Goal: Task Accomplishment & Management: Use online tool/utility

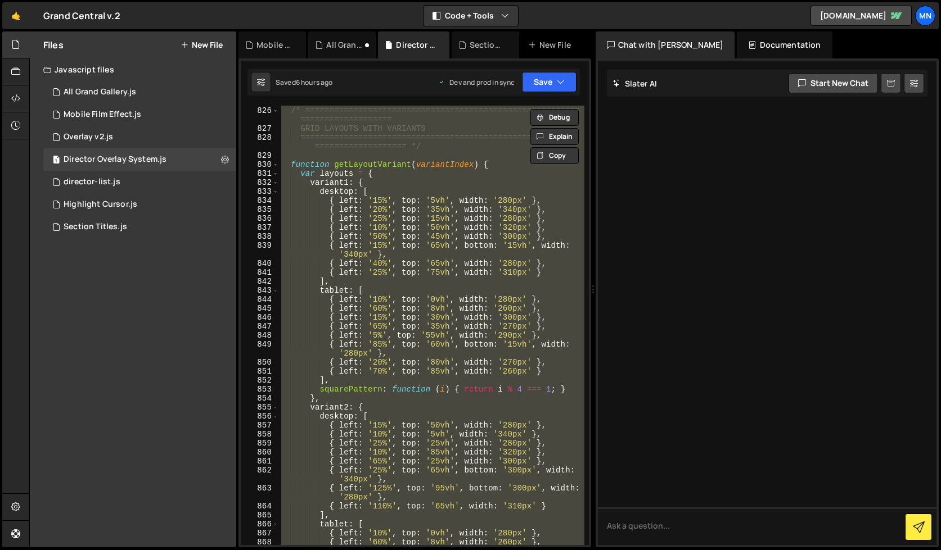
scroll to position [5426, 0]
click at [384, 265] on div "} /* ========================================================= ================…" at bounding box center [431, 326] width 305 height 440
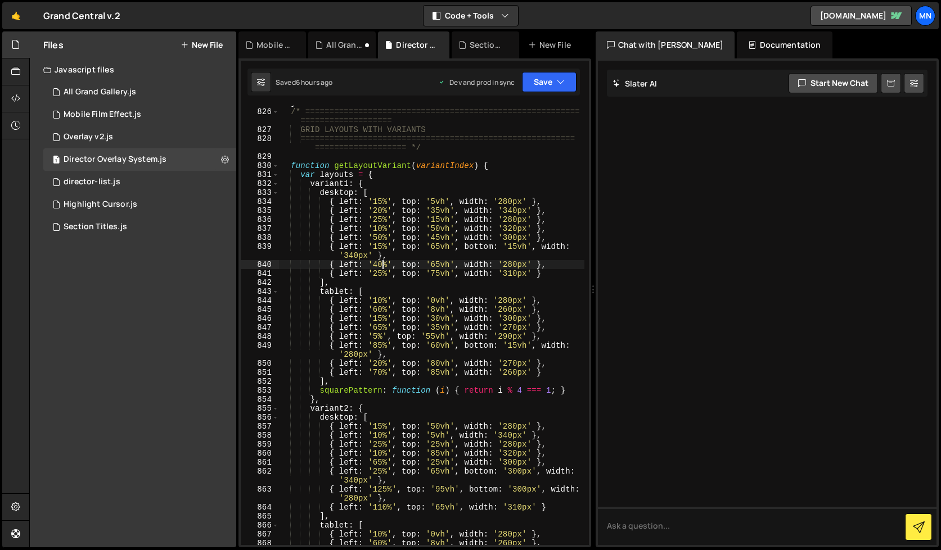
scroll to position [5425, 0]
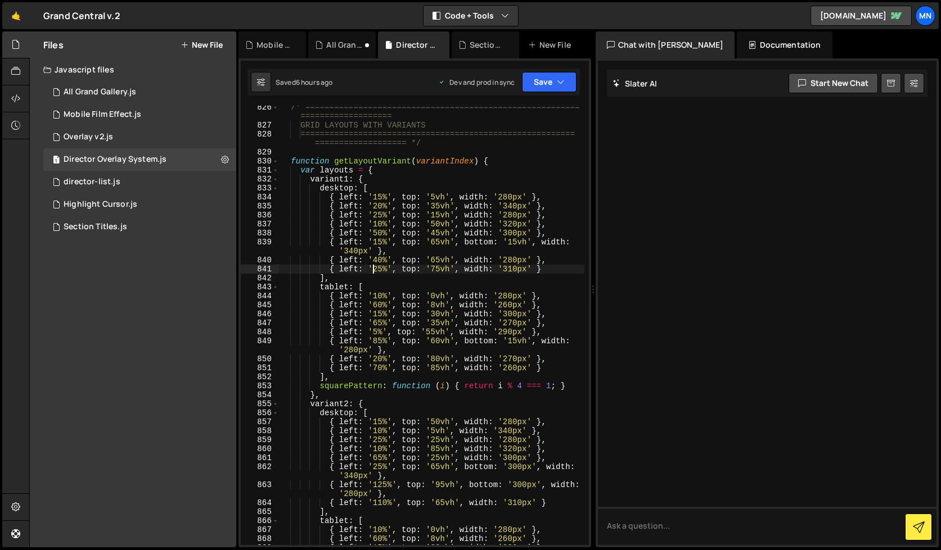
click at [374, 273] on div "/* ========================================================= ==================…" at bounding box center [431, 336] width 305 height 467
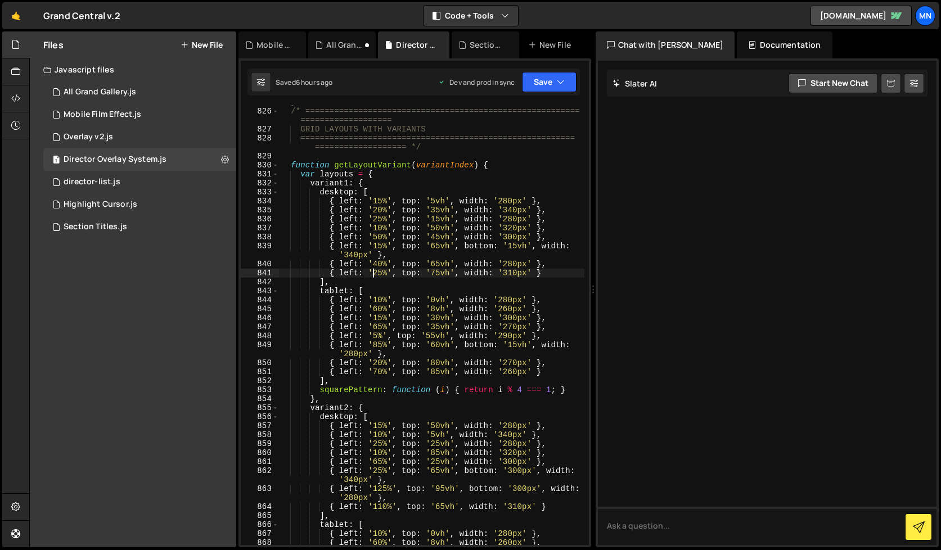
scroll to position [5425, 0]
click at [379, 273] on div "} /* ========================================================= ================…" at bounding box center [431, 327] width 305 height 458
click at [376, 274] on div "} /* ========================================================= ================…" at bounding box center [431, 326] width 305 height 440
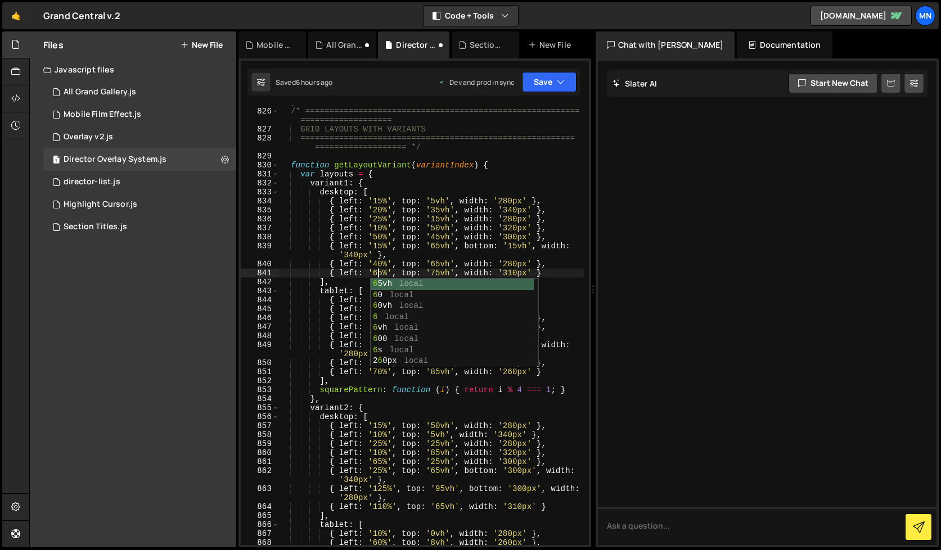
scroll to position [0, 7]
click at [554, 77] on button "Save" at bounding box center [549, 82] width 55 height 20
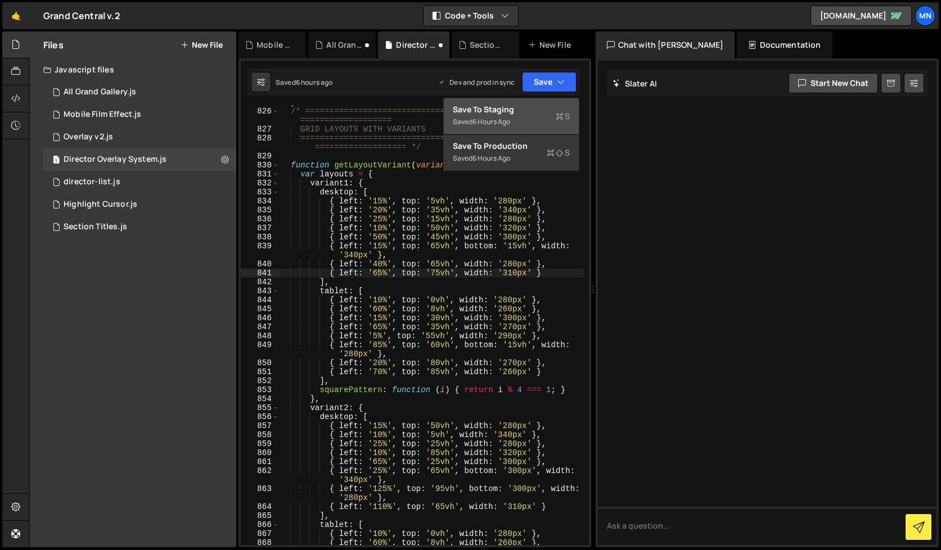
click at [520, 119] on div "Saved 6 hours ago" at bounding box center [511, 121] width 117 height 13
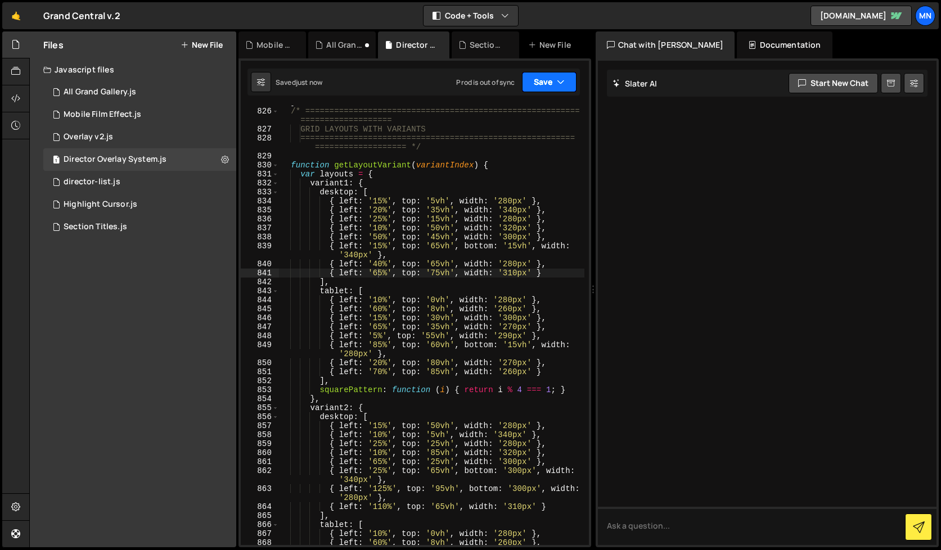
click at [550, 78] on button "Save" at bounding box center [549, 82] width 55 height 20
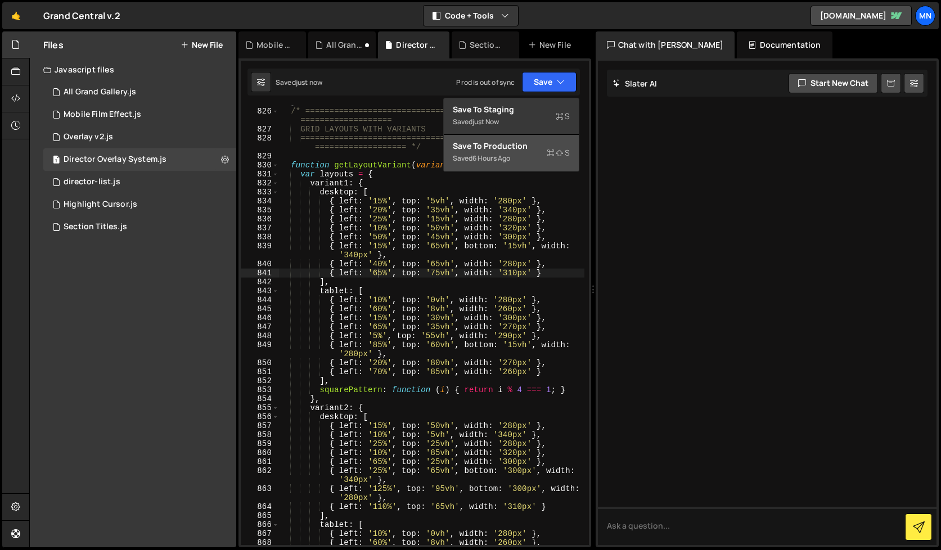
click at [521, 161] on div "Saved 6 hours ago" at bounding box center [511, 158] width 117 height 13
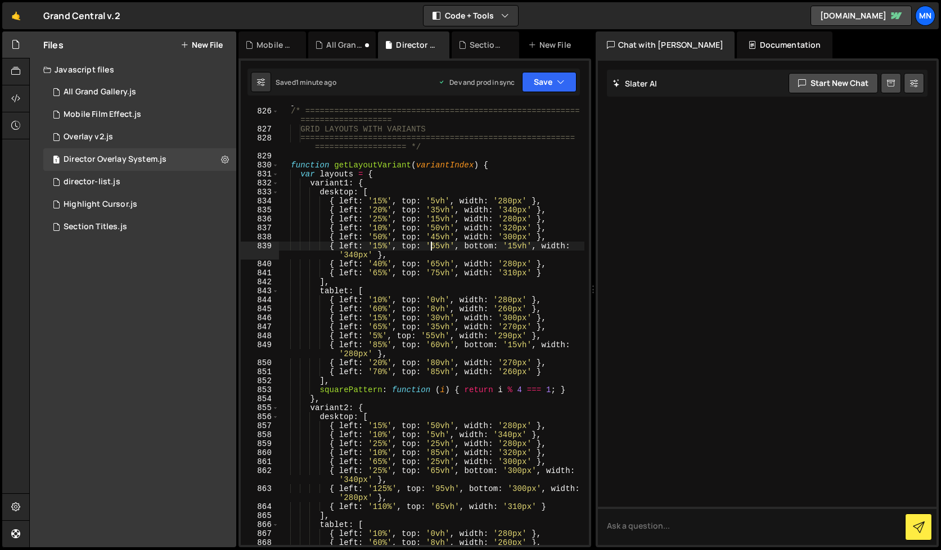
click at [433, 246] on div "} /* ========================================================= ================…" at bounding box center [431, 327] width 305 height 458
click at [436, 246] on div "} /* ========================================================= ================…" at bounding box center [431, 327] width 305 height 458
click at [435, 233] on div "/* ========================================================= ==================…" at bounding box center [431, 338] width 305 height 467
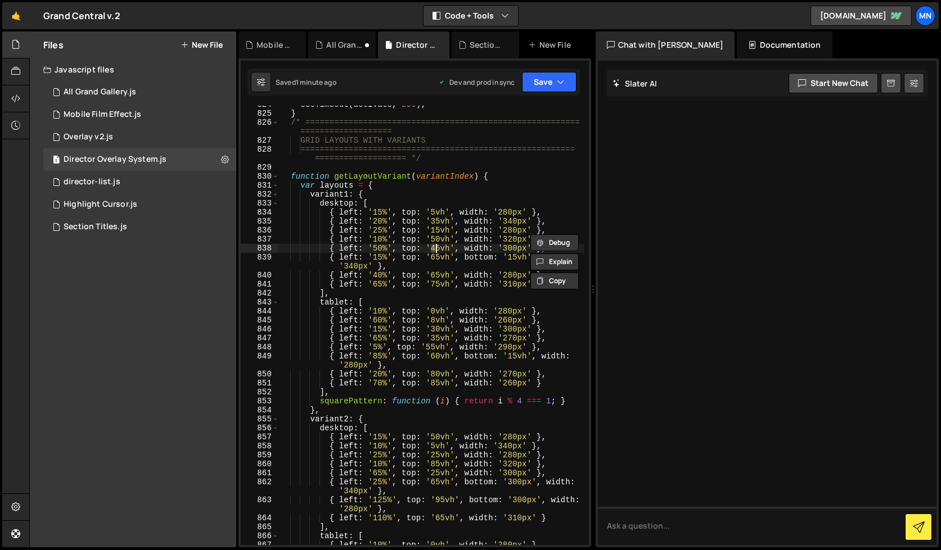
scroll to position [5418, 0]
click at [431, 260] on div "setTimeout ( activate , 200 ) ; } /* ==========================================…" at bounding box center [431, 330] width 305 height 458
click at [435, 258] on div "setTimeout ( activate , 200 ) ; } /* ==========================================…" at bounding box center [431, 330] width 305 height 458
click at [423, 258] on div "setTimeout ( activate , 200 ) ; } /* ==========================================…" at bounding box center [431, 330] width 305 height 458
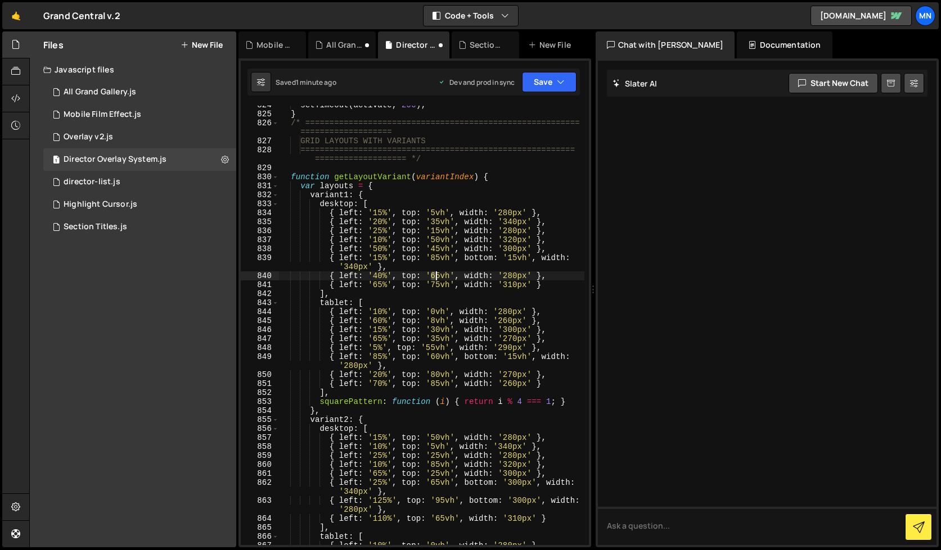
click at [435, 273] on div "setTimeout ( activate , 200 ) ; } /* ==========================================…" at bounding box center [431, 330] width 305 height 458
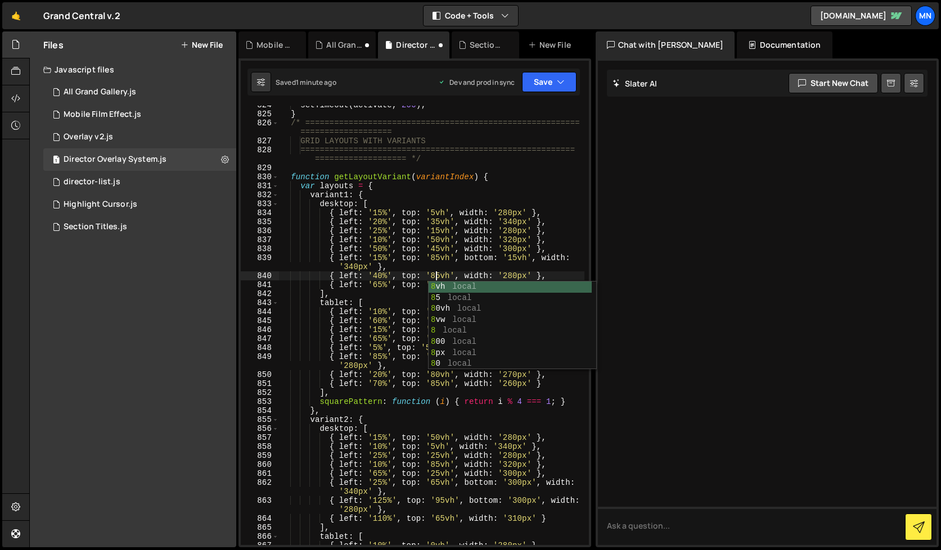
click at [400, 286] on div "setTimeout ( activate , 200 ) ; } /* ==========================================…" at bounding box center [431, 330] width 305 height 458
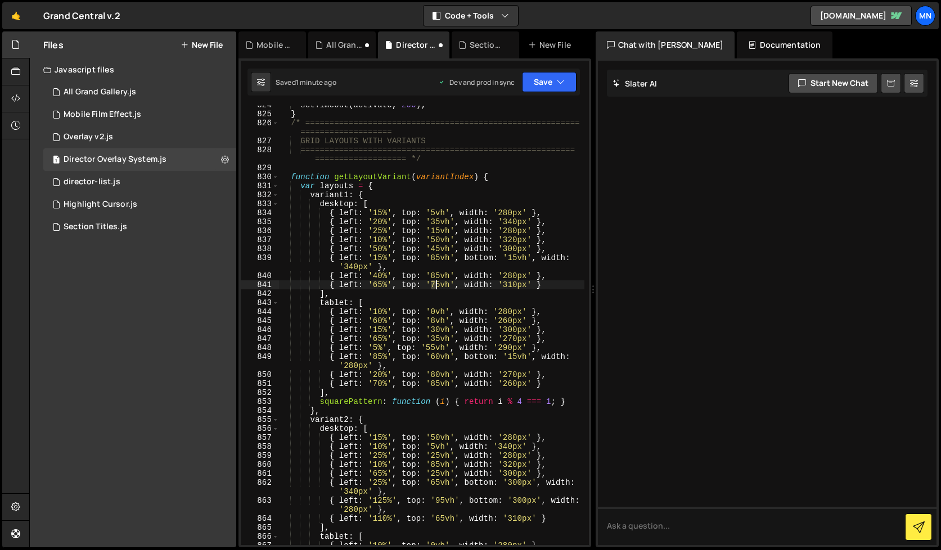
click at [436, 286] on div "setTimeout ( activate , 200 ) ; } /* ==========================================…" at bounding box center [431, 330] width 305 height 458
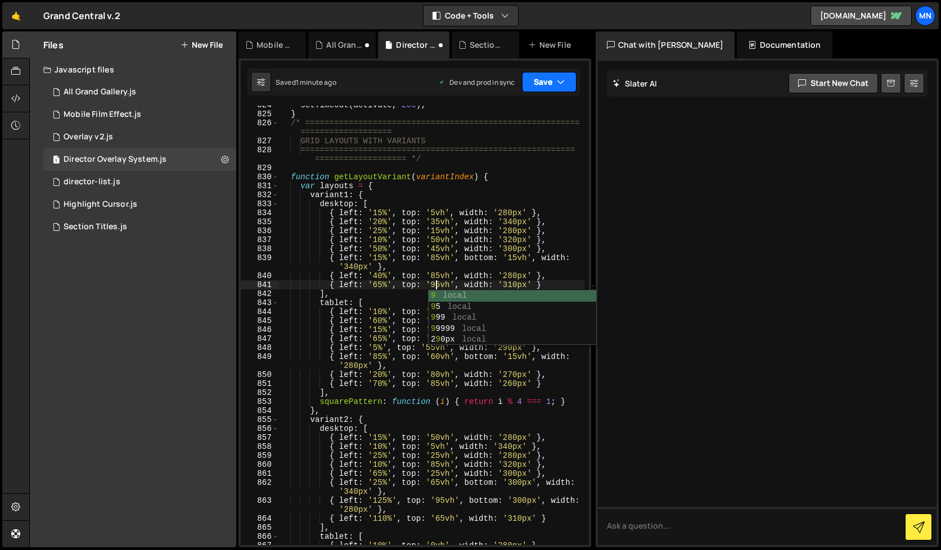
type textarea "{ left: '65%', top: '95vh', width: '310px' }"
click at [548, 76] on button "Save" at bounding box center [549, 82] width 55 height 20
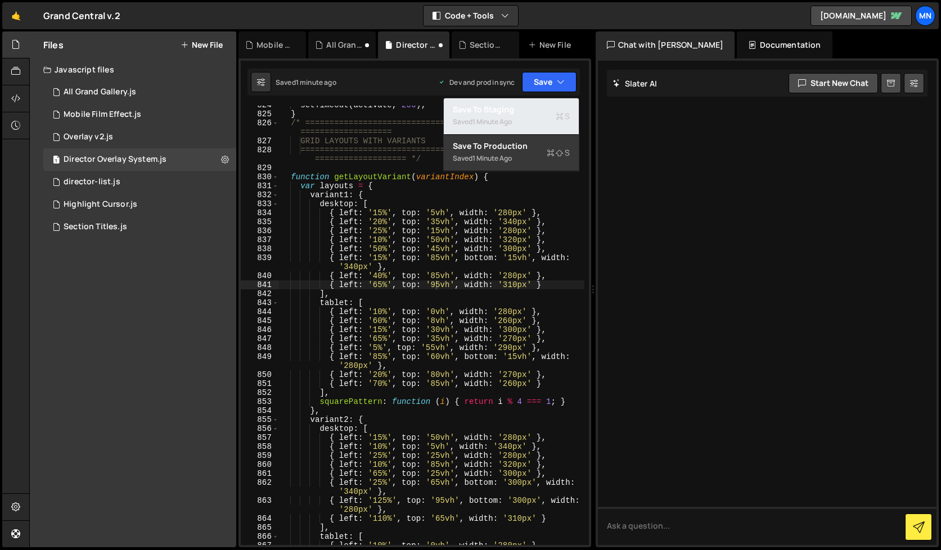
drag, startPoint x: 548, startPoint y: 123, endPoint x: 557, endPoint y: 96, distance: 29.0
click at [548, 123] on div "Saved 1 minute ago" at bounding box center [511, 121] width 117 height 13
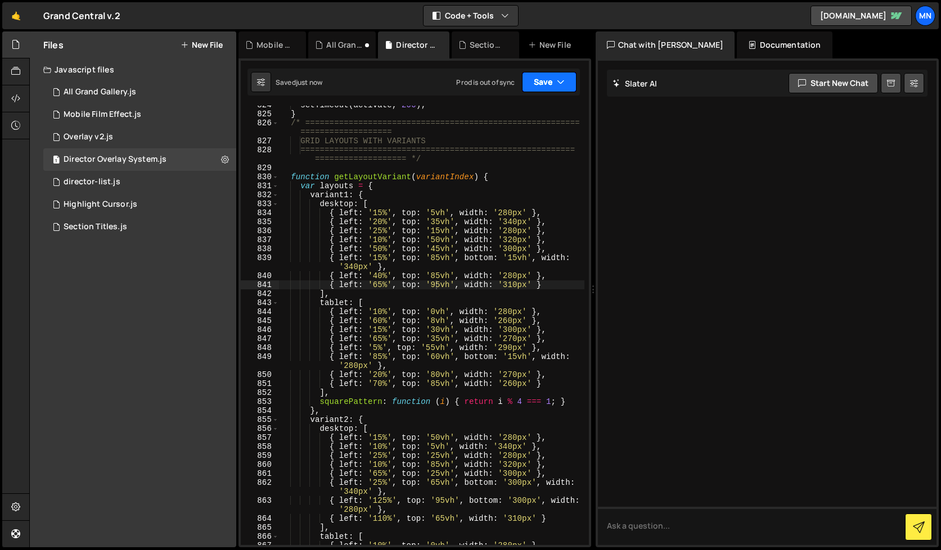
click at [558, 80] on icon "button" at bounding box center [561, 81] width 8 height 11
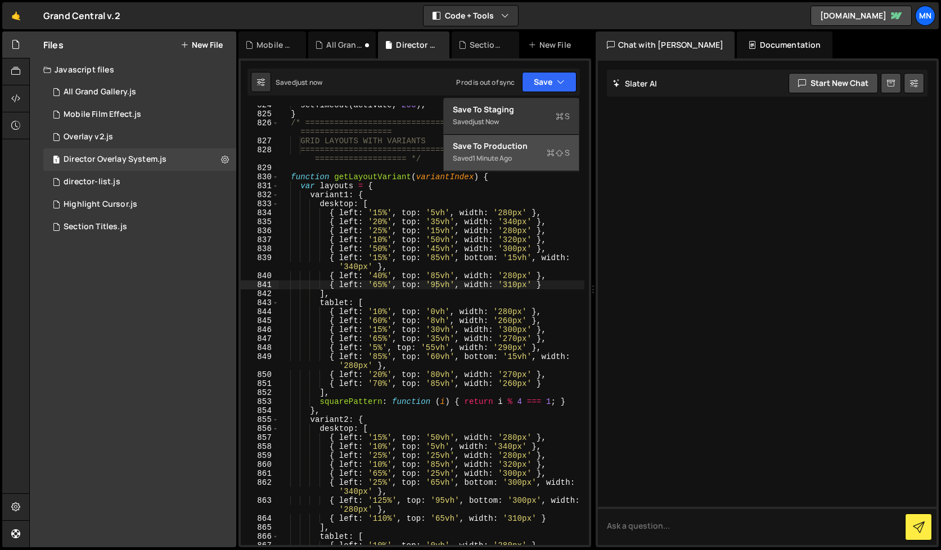
click at [540, 152] on div "Saved 1 minute ago" at bounding box center [511, 158] width 117 height 13
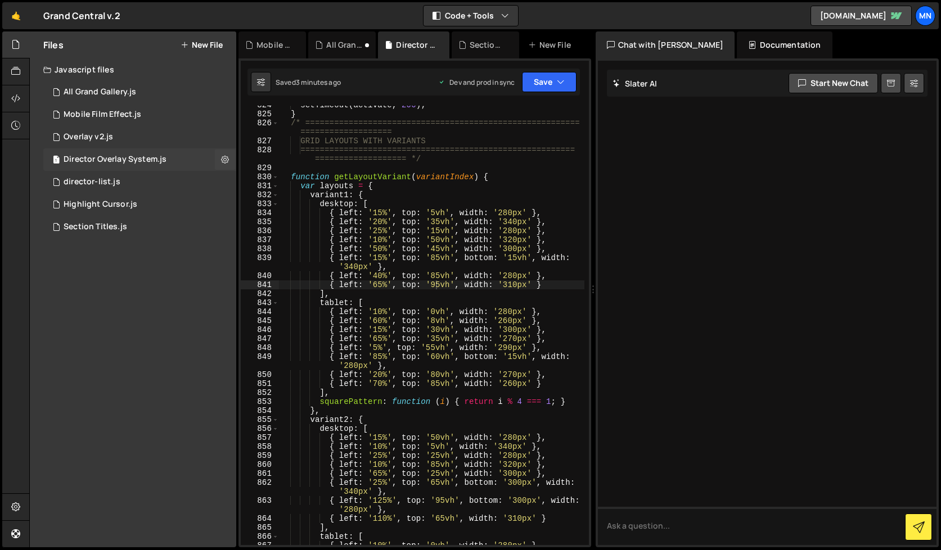
drag, startPoint x: 146, startPoint y: 156, endPoint x: 185, endPoint y: 166, distance: 40.6
click at [146, 156] on div "Director Overlay System.js" at bounding box center [115, 160] width 103 height 10
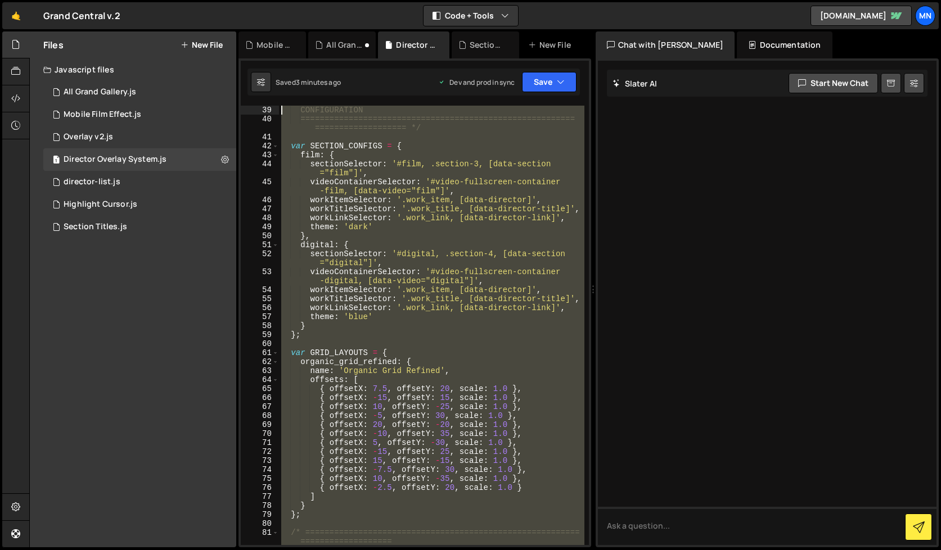
scroll to position [0, 0]
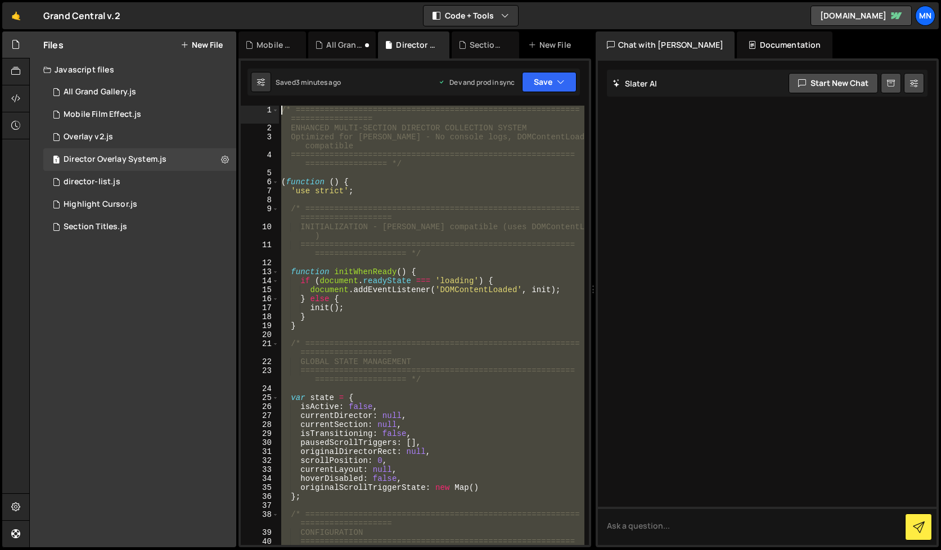
drag, startPoint x: 251, startPoint y: 336, endPoint x: 232, endPoint y: -18, distance: 354.7
click at [232, 0] on html "Projects [GEOGRAPHIC_DATA] Blog [GEOGRAPHIC_DATA] Projects Your Teams Invite te…" at bounding box center [470, 275] width 941 height 550
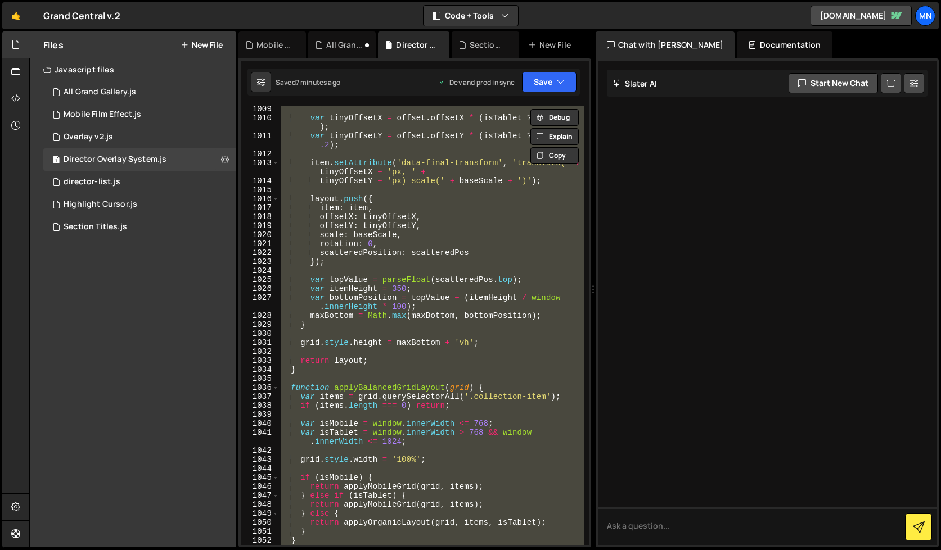
scroll to position [6629, 0]
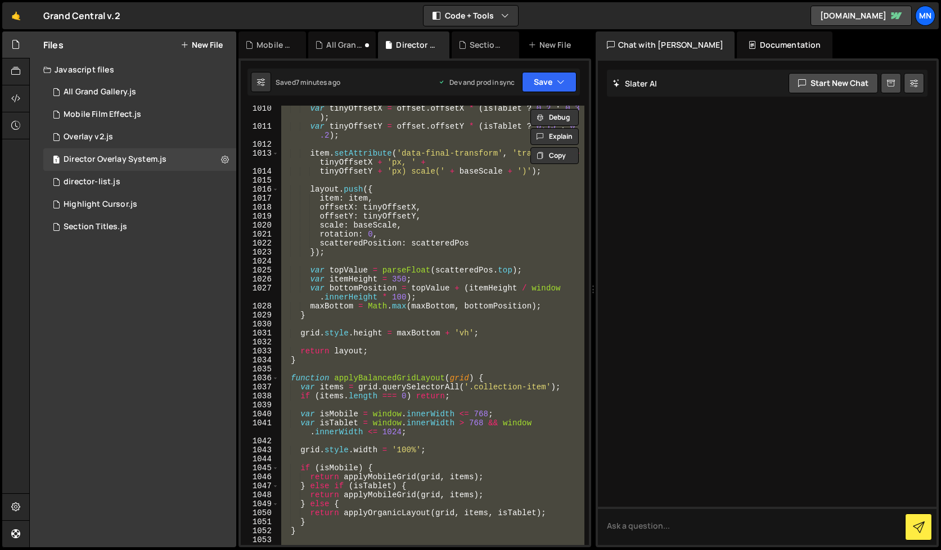
click at [301, 361] on div "var tinyOffsetX = offset . offsetX * ( isTablet ? 0.2 : 0.3 ) ; var tinyOffsetY…" at bounding box center [431, 342] width 305 height 476
type textarea "return layout; }"
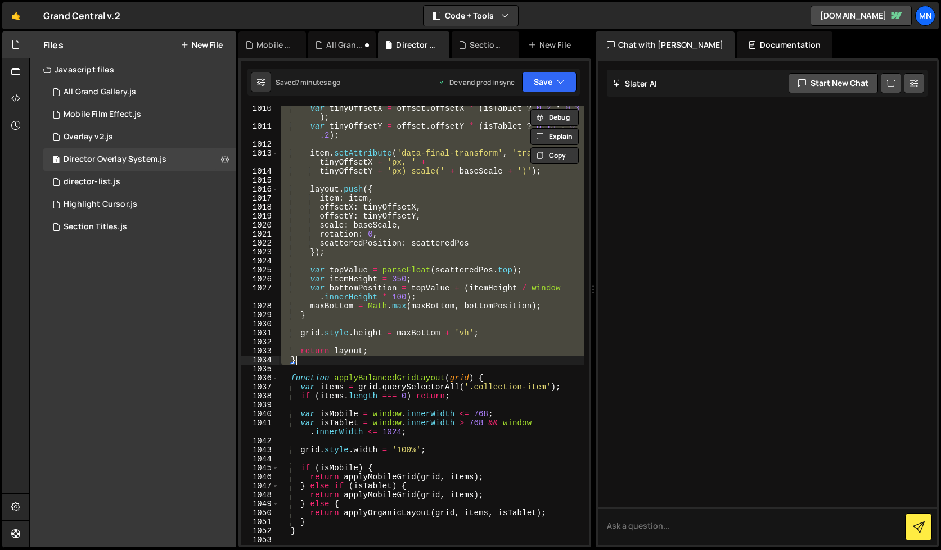
click at [301, 361] on div "var tinyOffsetX = offset . offsetX * ( isTablet ? 0.2 : 0.3 ) ; var tinyOffsetY…" at bounding box center [431, 342] width 305 height 476
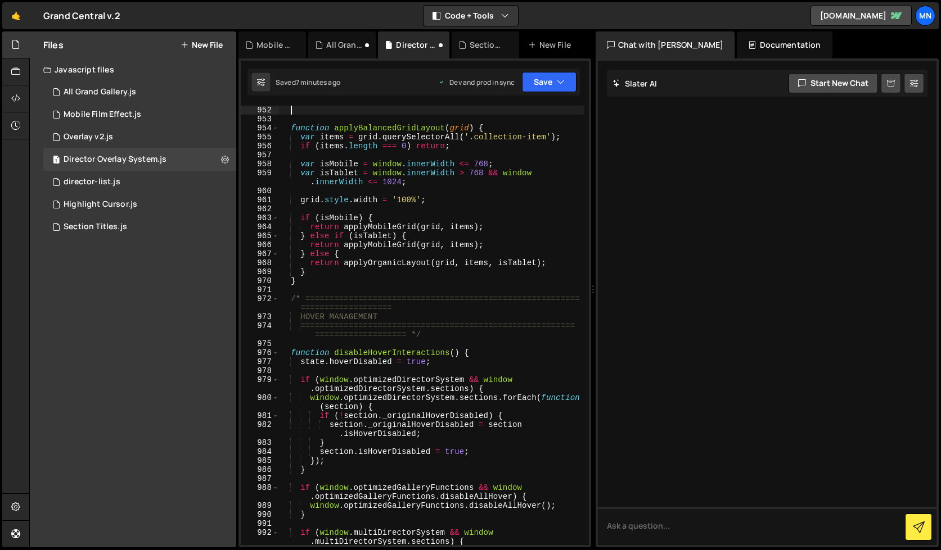
scroll to position [6435, 0]
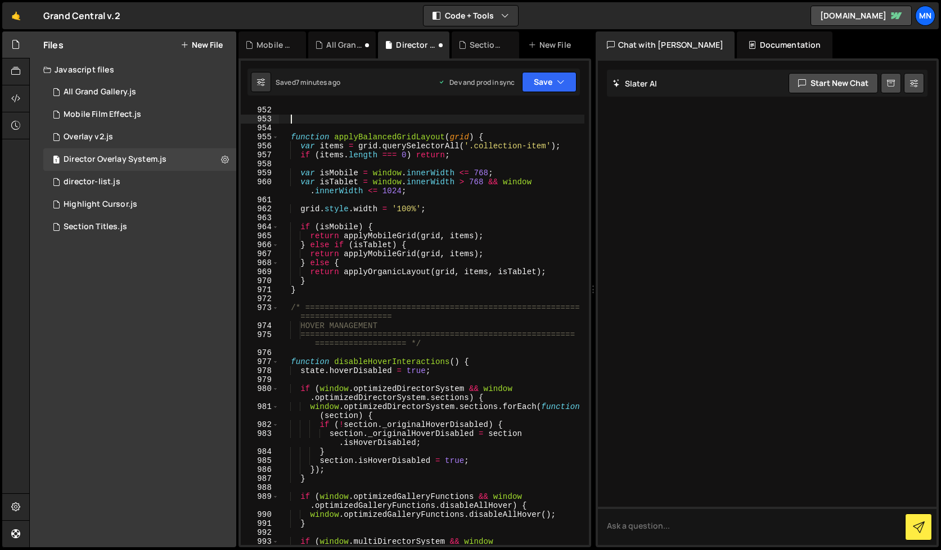
paste textarea "}"
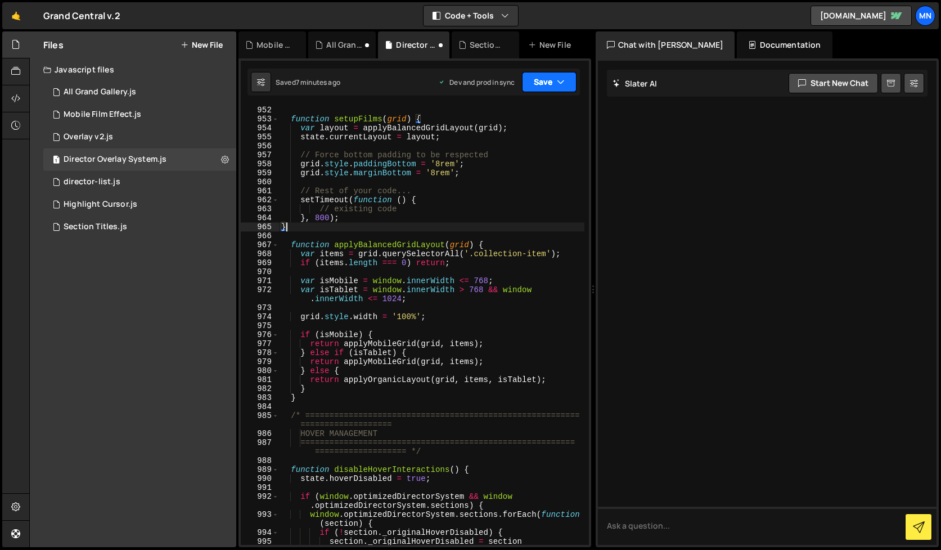
click at [551, 83] on button "Save" at bounding box center [549, 82] width 55 height 20
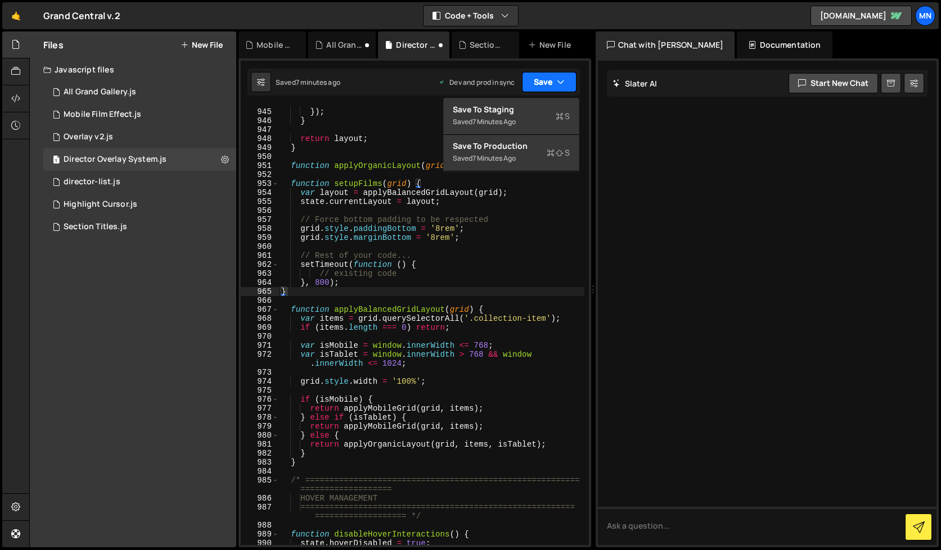
scroll to position [6362, 0]
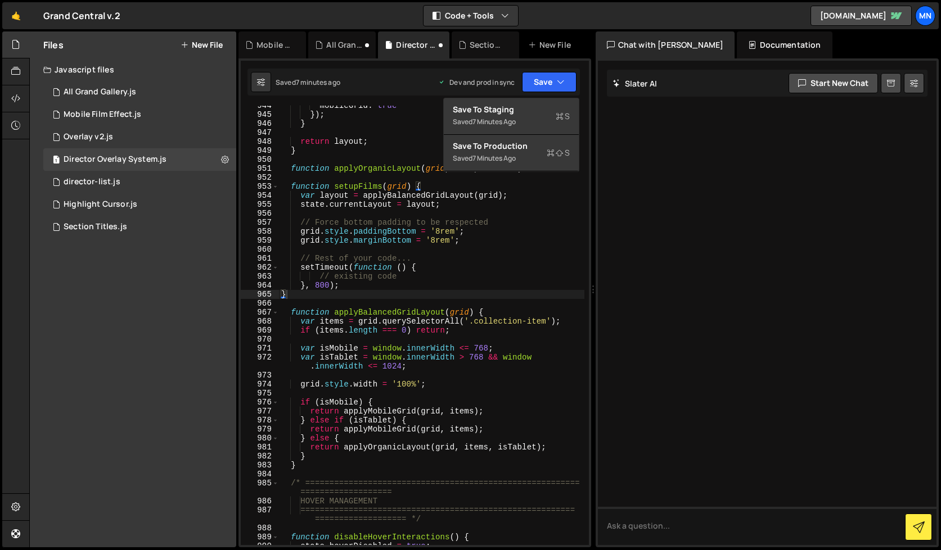
type textarea "// existing code"
click at [546, 279] on div "mobileGrid : true }) ; } return layout ; } function applyOrganicLayout ( grid ,…" at bounding box center [431, 330] width 305 height 458
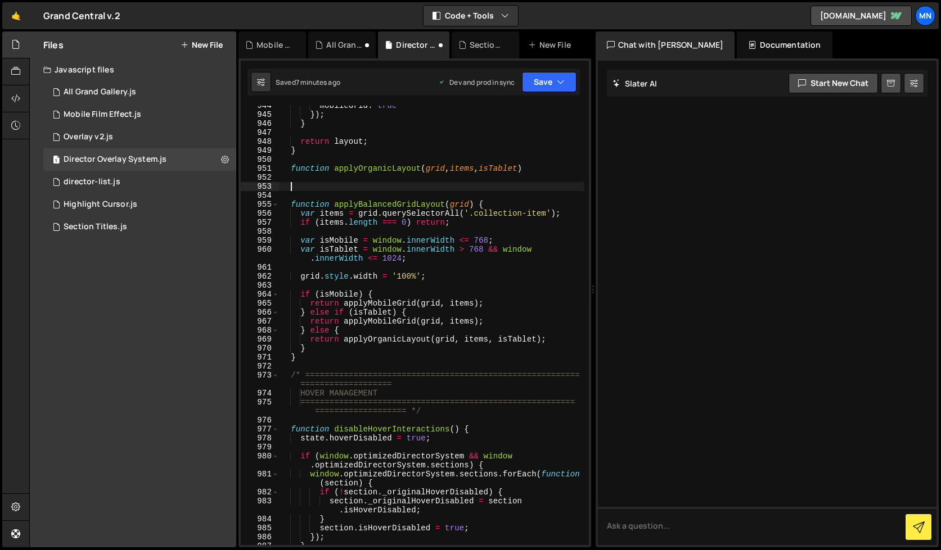
scroll to position [6654, 0]
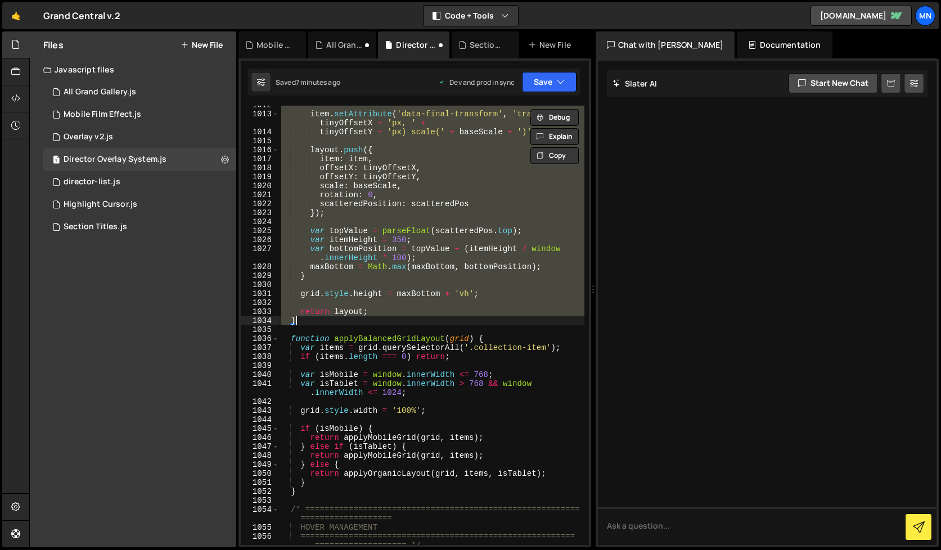
click at [315, 324] on div "item . setAttribute ( 'data-final-transform' , 'translate(' + tinyOffsetX + 'px…" at bounding box center [431, 326] width 305 height 440
type textarea "}"
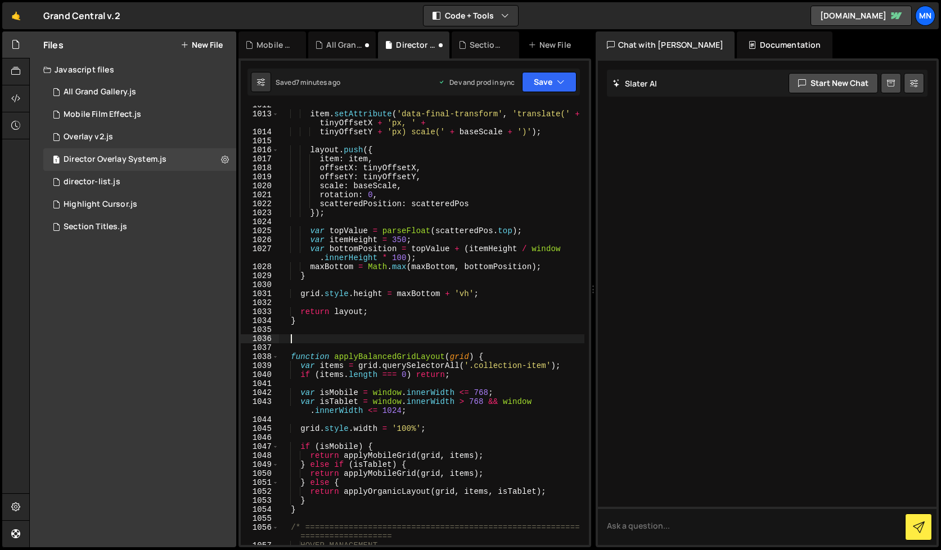
paste textarea "}"
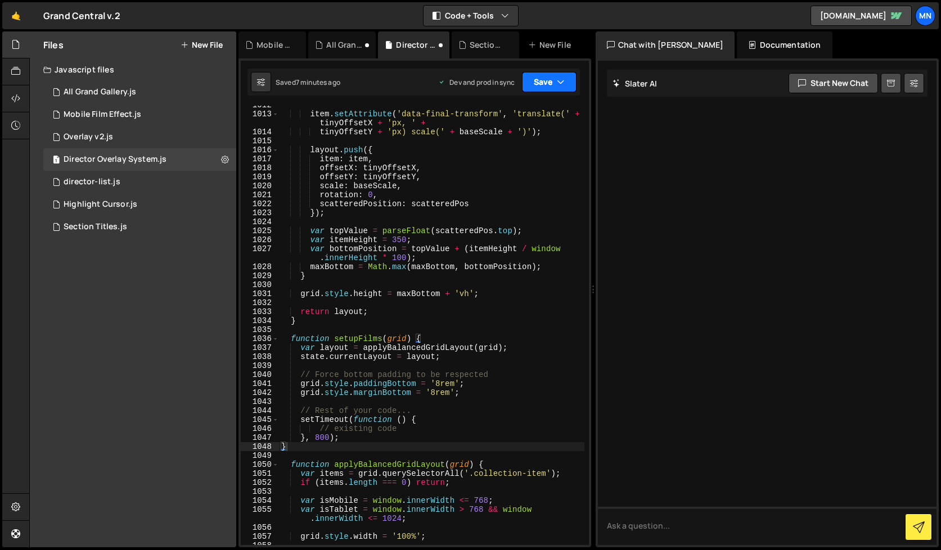
click at [545, 82] on button "Save" at bounding box center [549, 82] width 55 height 20
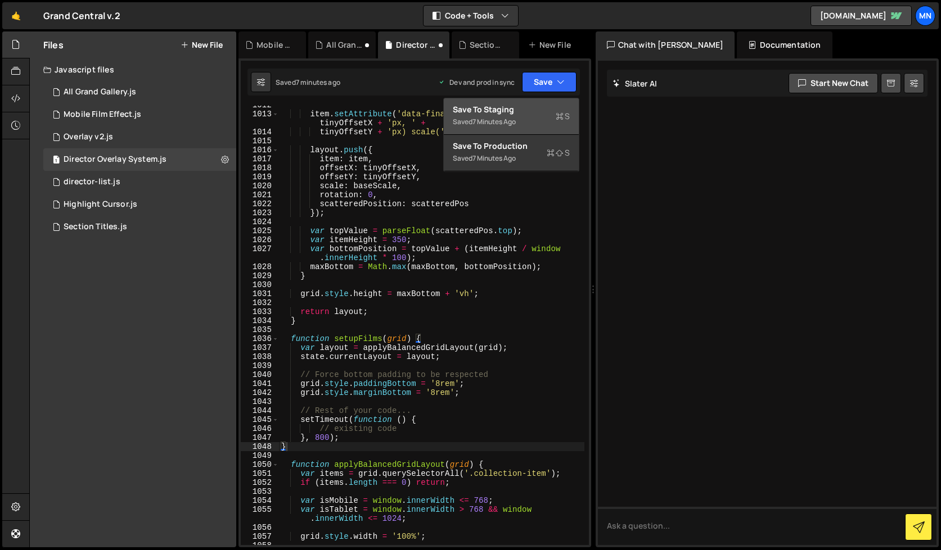
click at [542, 111] on div "Save to Staging S" at bounding box center [511, 109] width 117 height 11
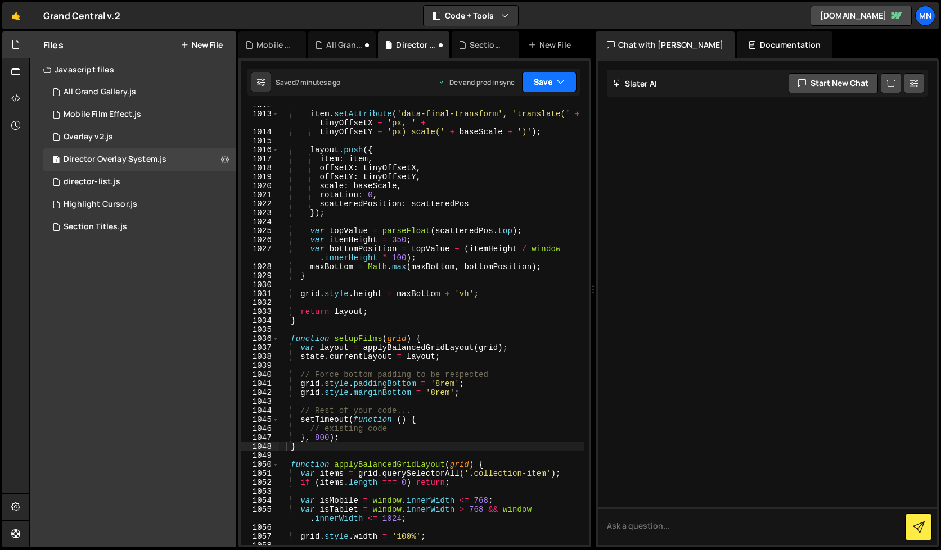
click at [558, 79] on icon "button" at bounding box center [561, 81] width 8 height 11
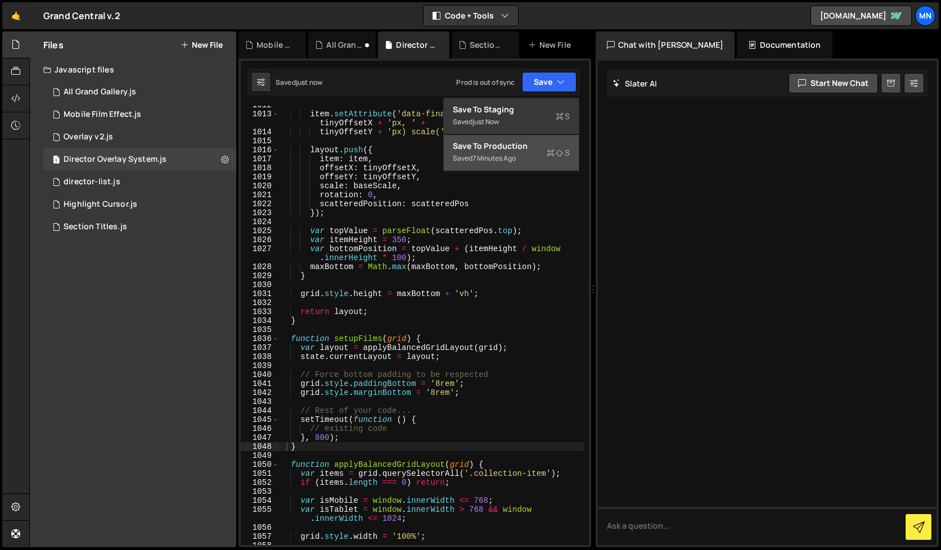
click at [541, 152] on div "Saved 7 minutes ago" at bounding box center [511, 158] width 117 height 13
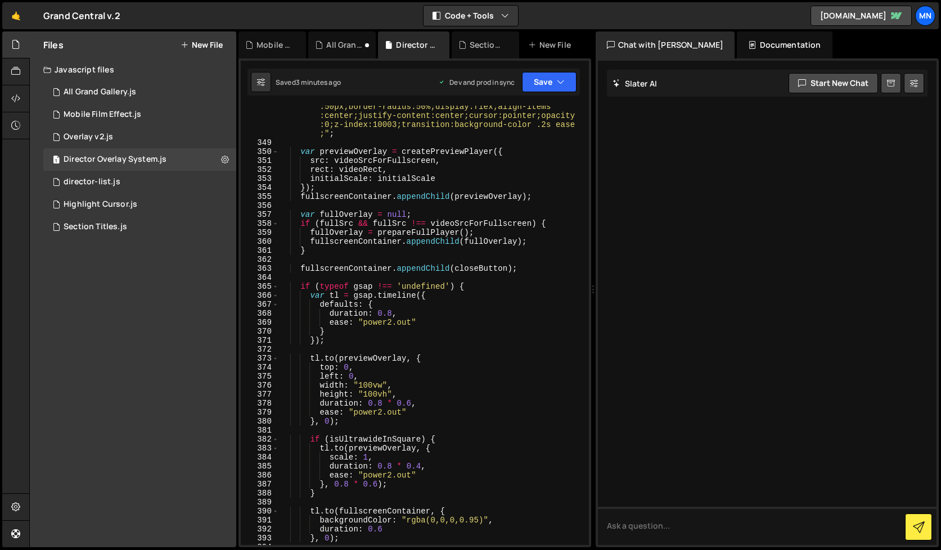
scroll to position [2290, 0]
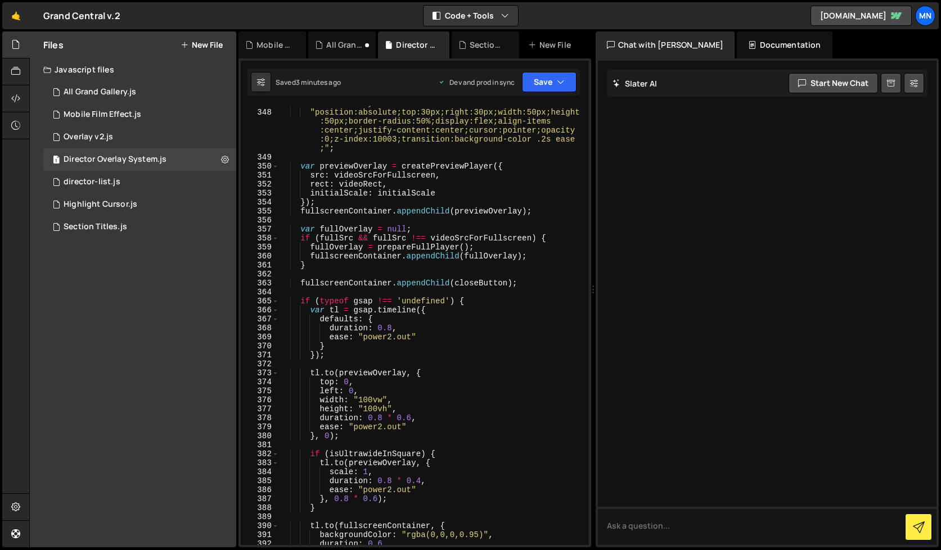
type textarea ""position:absolute;top:30px;right:30px;width:50px;height:50px;border-radius:50%…"
click at [503, 151] on div "closeButton . style . cssText = "position:absolute;top:30px;right:30px;width:50…" at bounding box center [431, 328] width 305 height 458
click at [491, 153] on div "closeButton . style . cssText = "position:absolute;top:30px;right:30px;width:50…" at bounding box center [431, 328] width 305 height 458
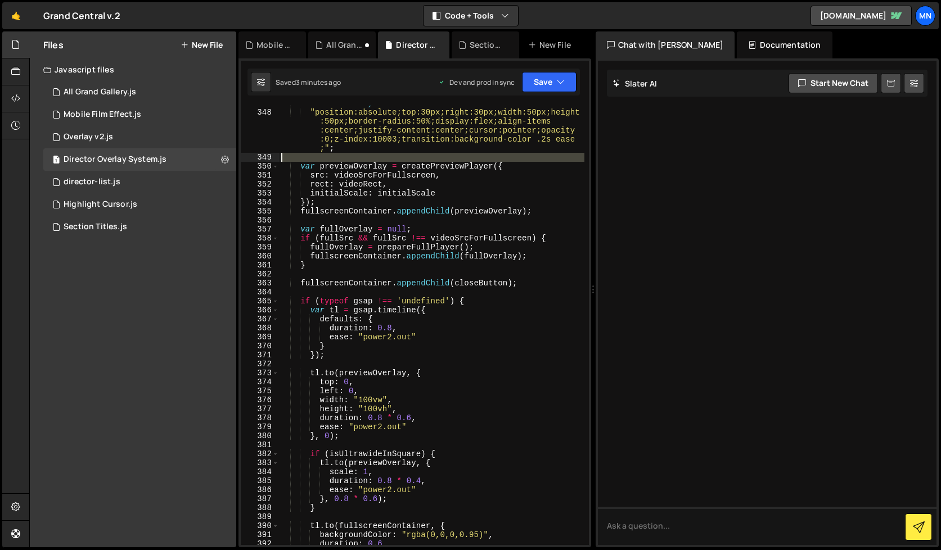
type textarea "var previewOverlay = createPreviewPlayer({"
click at [491, 153] on div "closeButton . style . cssText = "position:absolute;top:30px;right:30px;width:50…" at bounding box center [431, 326] width 305 height 440
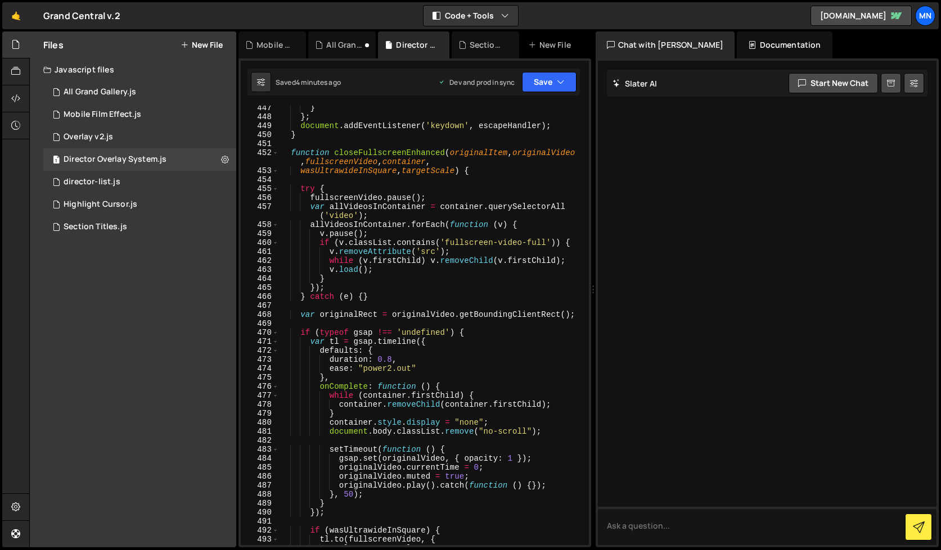
scroll to position [2999, 0]
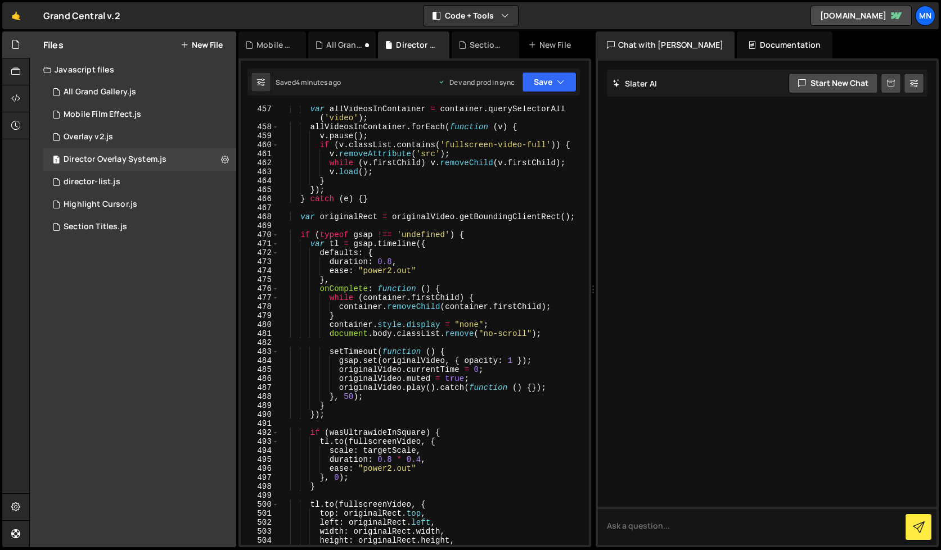
drag, startPoint x: 584, startPoint y: 84, endPoint x: 585, endPoint y: 153, distance: 69.7
click at [584, 86] on div "})(); 1146 1147 1148 1149 1150 1151 1152 1153 1154 1155 1156 1157 1158 1159 116…" at bounding box center [414, 302] width 352 height 489
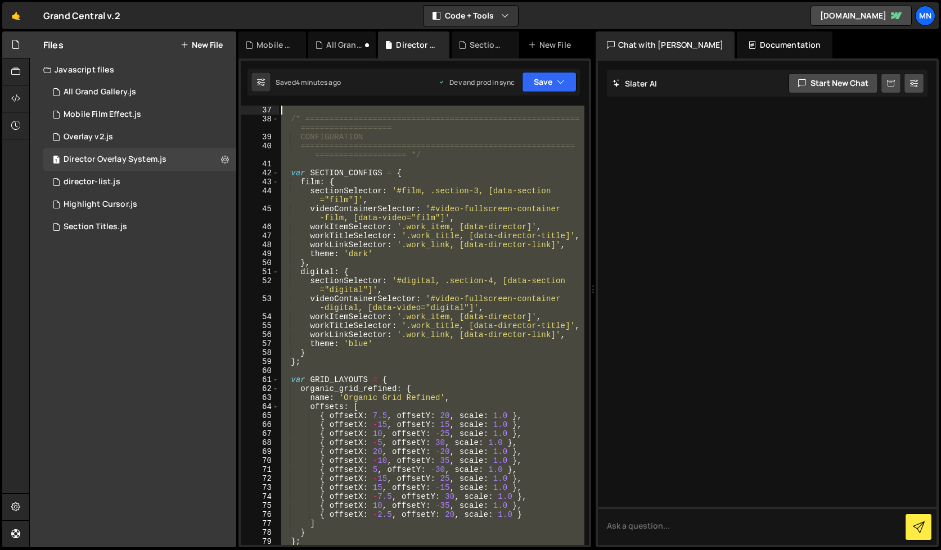
scroll to position [0, 0]
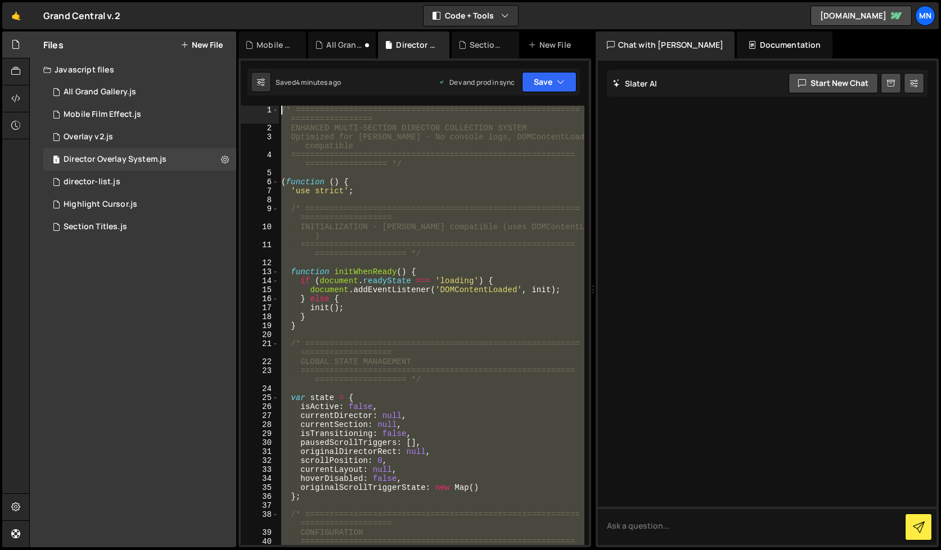
drag, startPoint x: 287, startPoint y: 528, endPoint x: 215, endPoint y: -133, distance: 664.4
click at [215, 0] on html "Projects [GEOGRAPHIC_DATA] Blog [GEOGRAPHIC_DATA] Projects Your Teams Invite te…" at bounding box center [470, 275] width 941 height 550
type textarea "/* ============================================================================…"
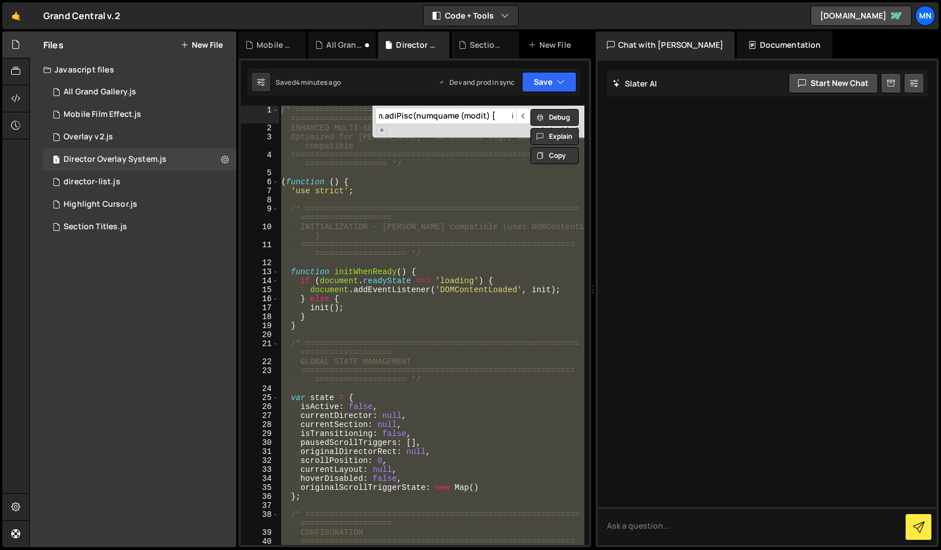
scroll to position [0, 292607]
click at [454, 114] on input at bounding box center [445, 116] width 141 height 16
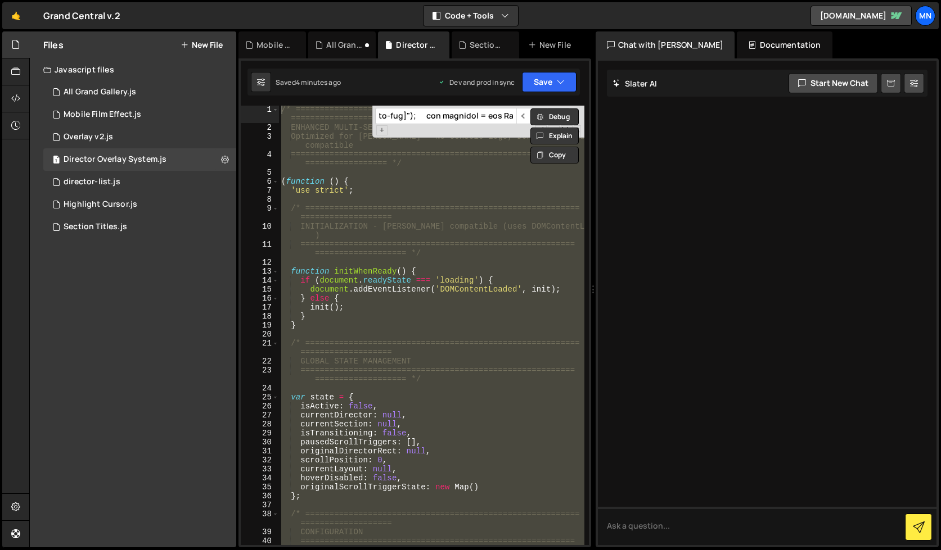
type input "grid.style.height"
type textarea "grid.style.height = maxBottom + 'vh';"
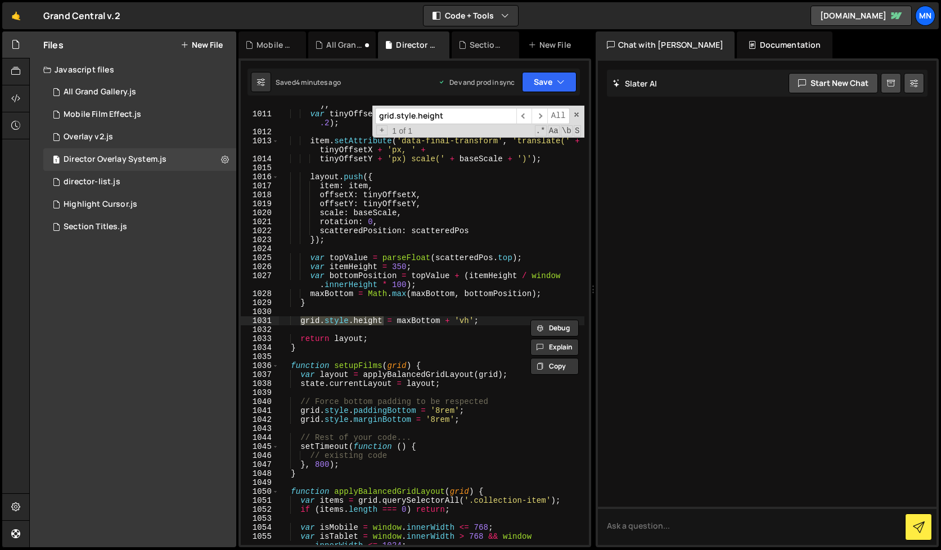
scroll to position [6607, 0]
type input "grid.style.height"
click at [481, 321] on div "var tinyOffsetX = offset . offsetX * ( isTablet ? 0.2 : 0.3 ) ; var tinyOffsetY…" at bounding box center [431, 326] width 305 height 440
drag, startPoint x: 482, startPoint y: 320, endPoint x: 303, endPoint y: 321, distance: 179.3
click at [303, 321] on div "var tinyOffsetX = offset . offsetX * ( isTablet ? 0.2 : 0.3 ) ; var tinyOffsetY…" at bounding box center [431, 330] width 305 height 476
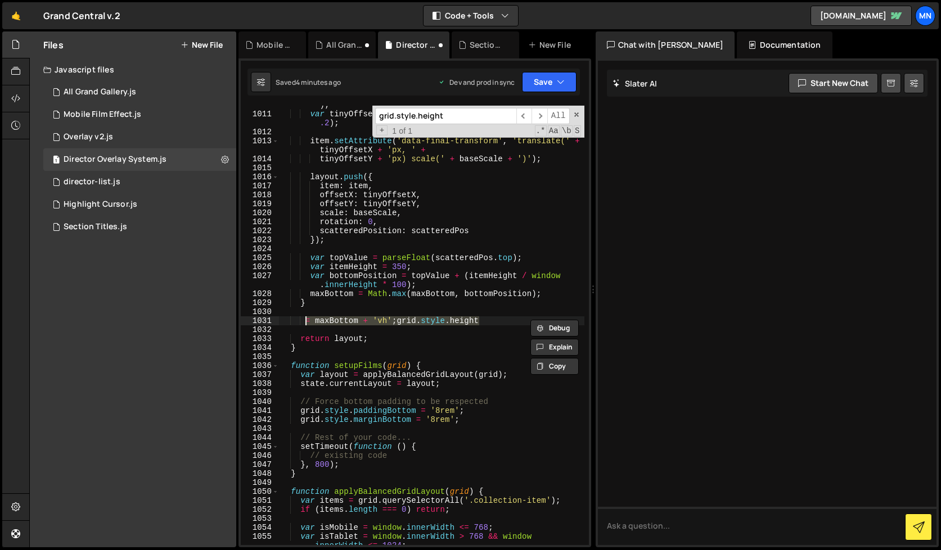
paste textarea "grid.style.height = (maxBottom + 15) + 'vh';"
drag, startPoint x: 555, startPoint y: 76, endPoint x: 550, endPoint y: 84, distance: 9.7
click at [555, 76] on button "Save" at bounding box center [549, 82] width 55 height 20
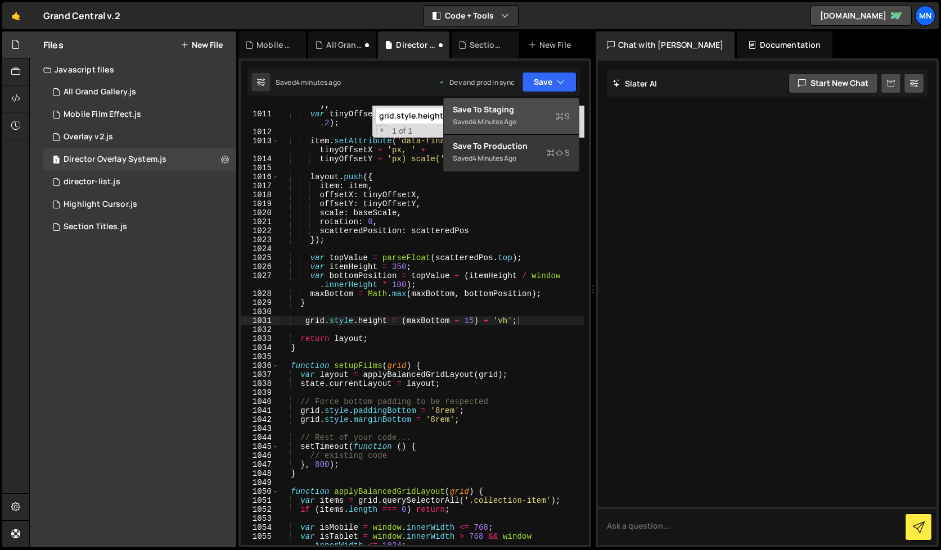
click at [533, 104] on div "Save to Staging S" at bounding box center [511, 109] width 117 height 11
type textarea "grid.style.height = (maxBottom + 15) + 'vh';"
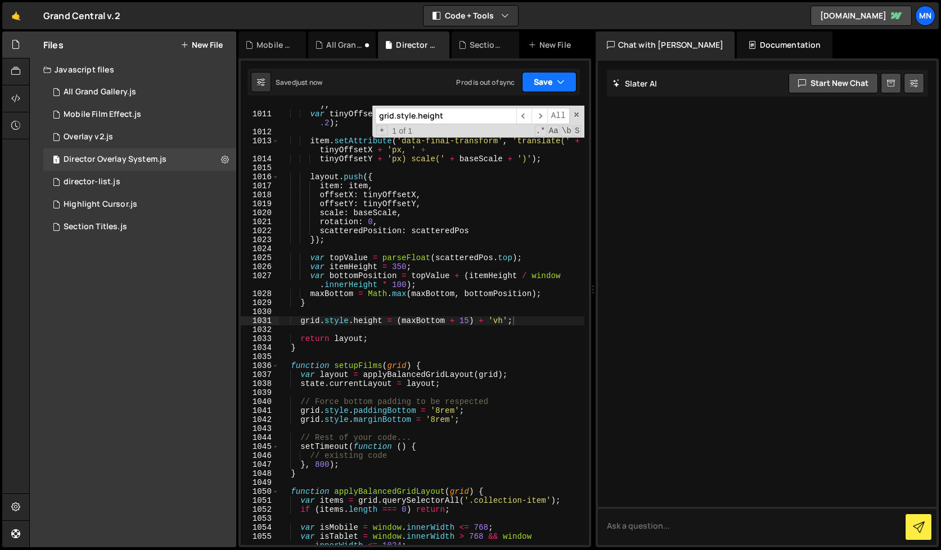
drag, startPoint x: 549, startPoint y: 83, endPoint x: 539, endPoint y: 110, distance: 29.2
click at [548, 83] on button "Save" at bounding box center [549, 82] width 55 height 20
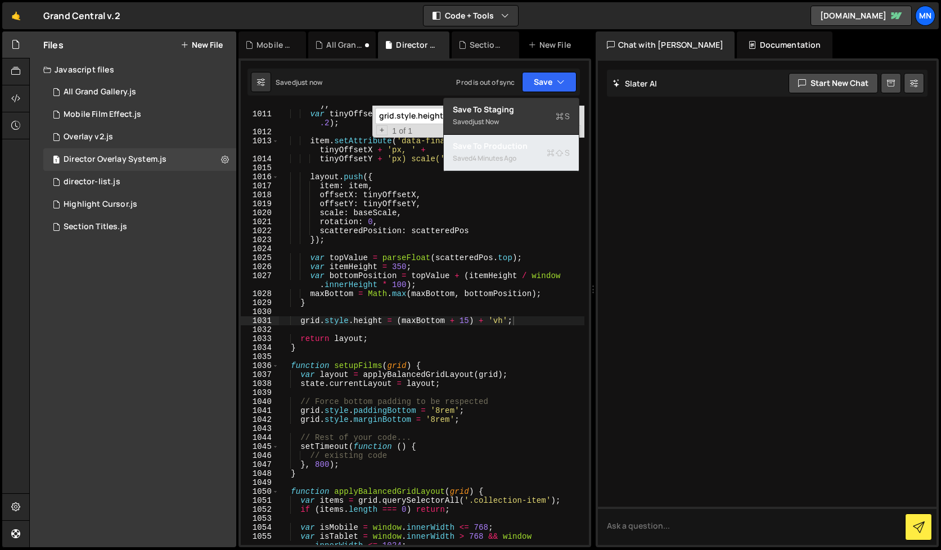
click at [518, 152] on div "Saved 4 minutes ago" at bounding box center [511, 158] width 117 height 13
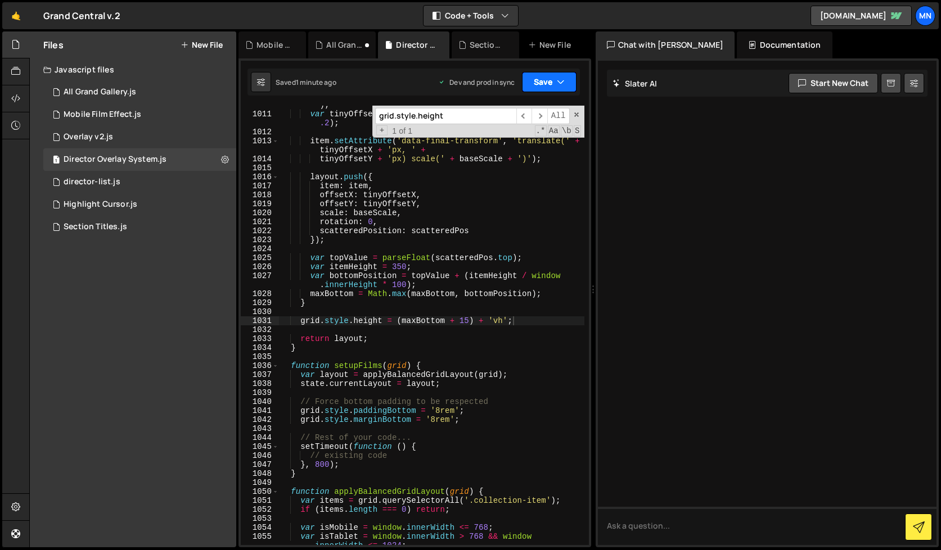
click at [547, 82] on button "Save" at bounding box center [549, 82] width 55 height 20
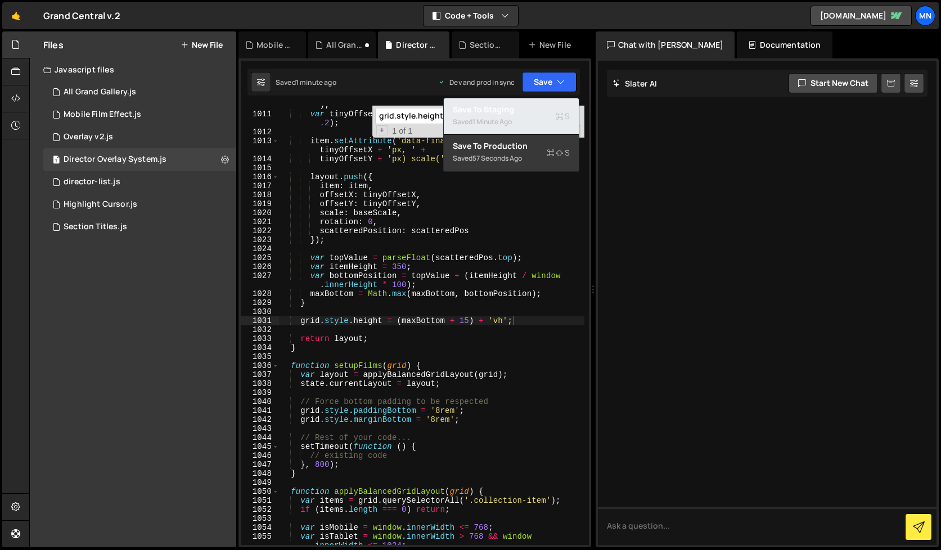
click at [513, 112] on div "Save to Staging S" at bounding box center [511, 109] width 117 height 11
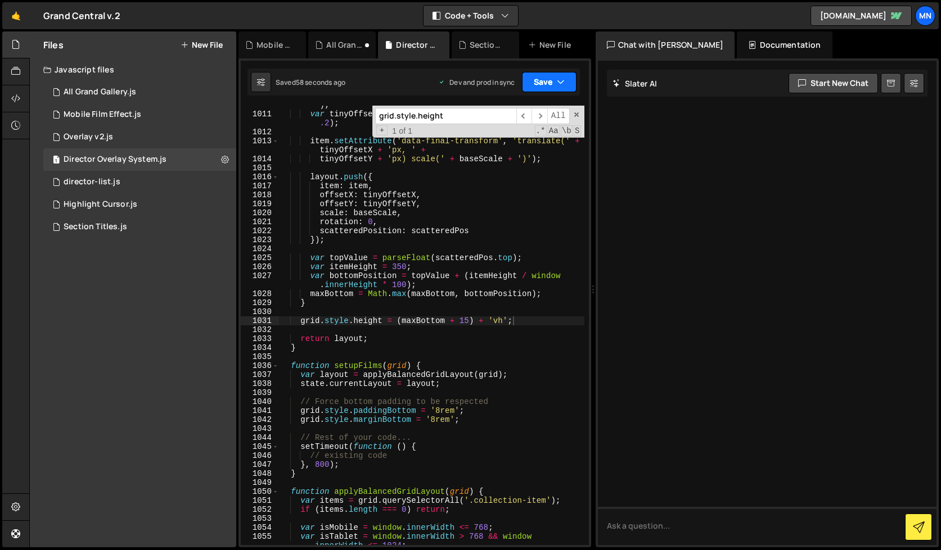
click at [553, 82] on button "Save" at bounding box center [549, 82] width 55 height 20
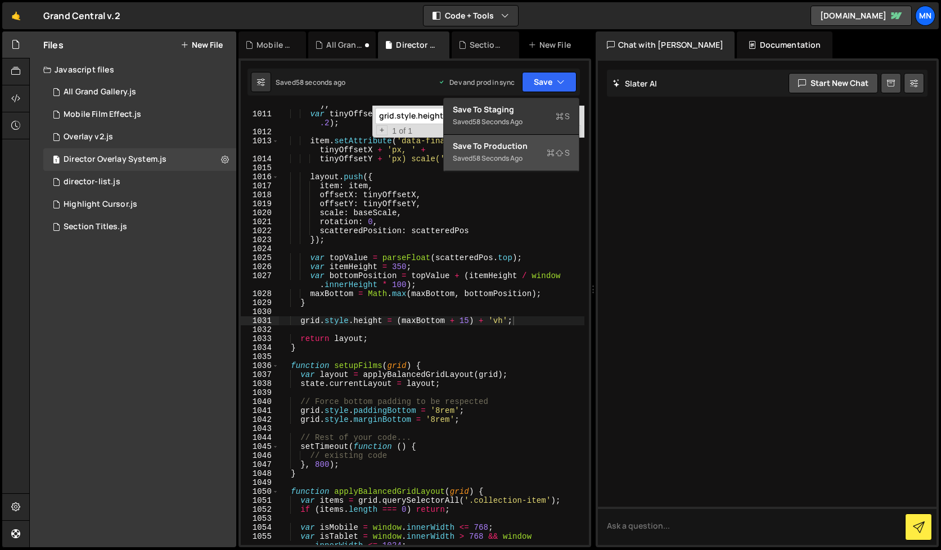
click at [517, 151] on div "Save to Production S" at bounding box center [511, 146] width 117 height 11
